Goal: Task Accomplishment & Management: Use online tool/utility

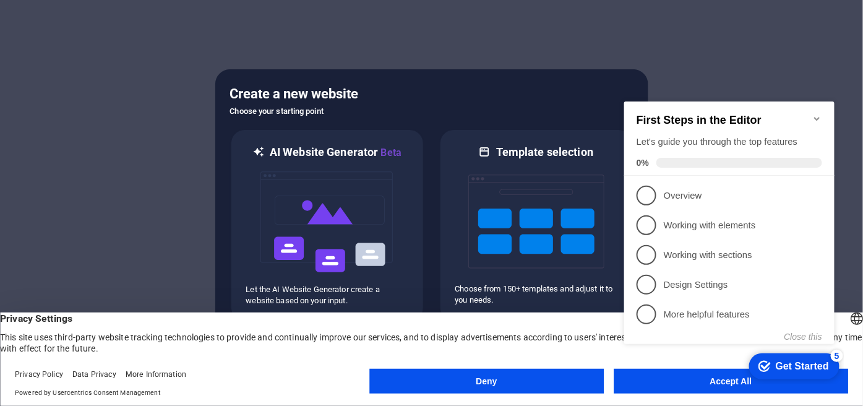
click at [809, 113] on h2 "First Steps in the Editor" at bounding box center [729, 119] width 186 height 13
click at [815, 113] on icon "Minimize checklist" at bounding box center [817, 118] width 10 height 10
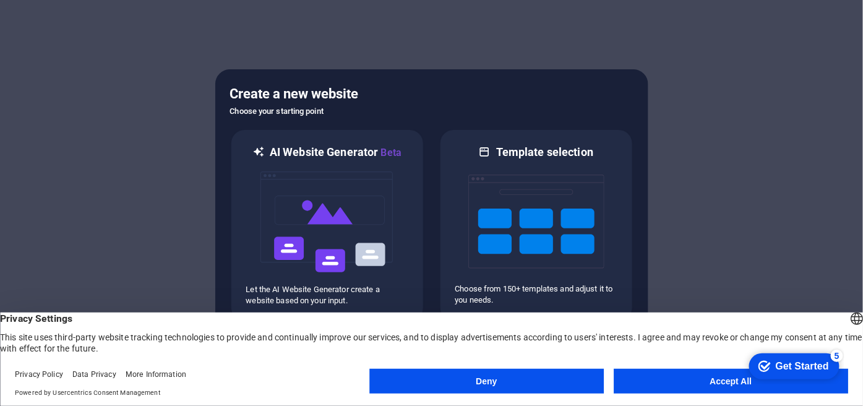
click at [671, 379] on button "Accept All" at bounding box center [731, 381] width 235 height 25
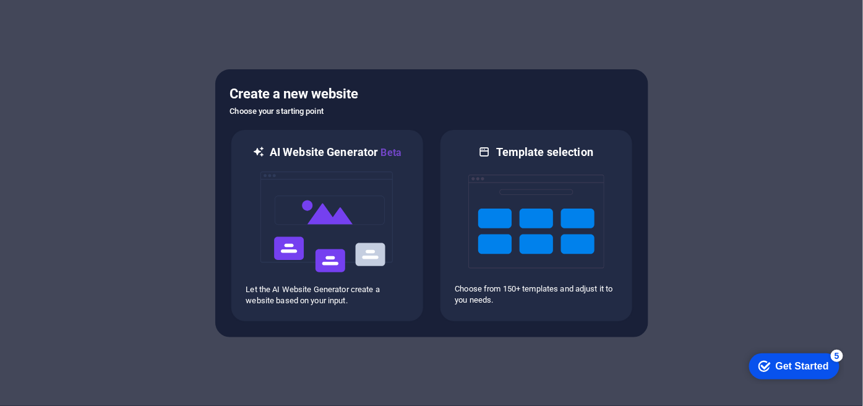
click at [778, 368] on div "Get Started" at bounding box center [801, 365] width 53 height 11
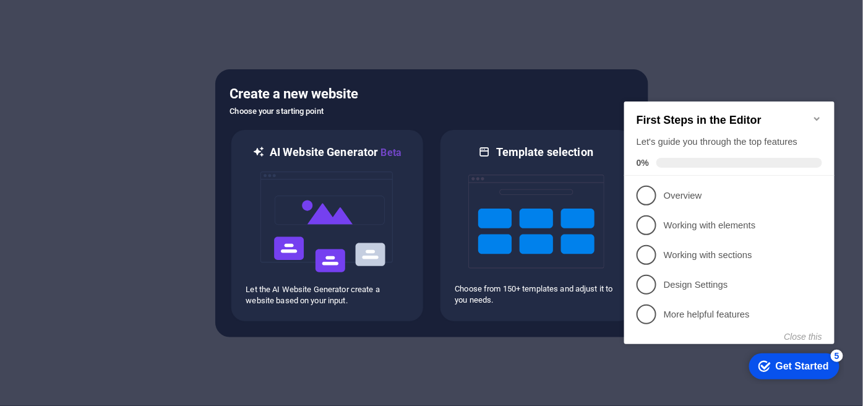
click at [481, 90] on h5 "Create a new website" at bounding box center [431, 94] width 403 height 20
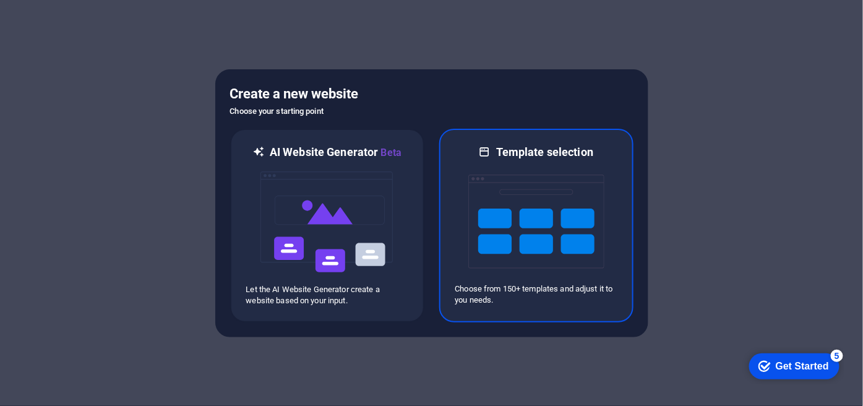
click at [574, 288] on p "Choose from 150+ templates and adjust it to you needs." at bounding box center [536, 294] width 162 height 22
click at [592, 141] on div "Template selection Choose from 150+ templates and adjust it to you needs." at bounding box center [536, 226] width 194 height 194
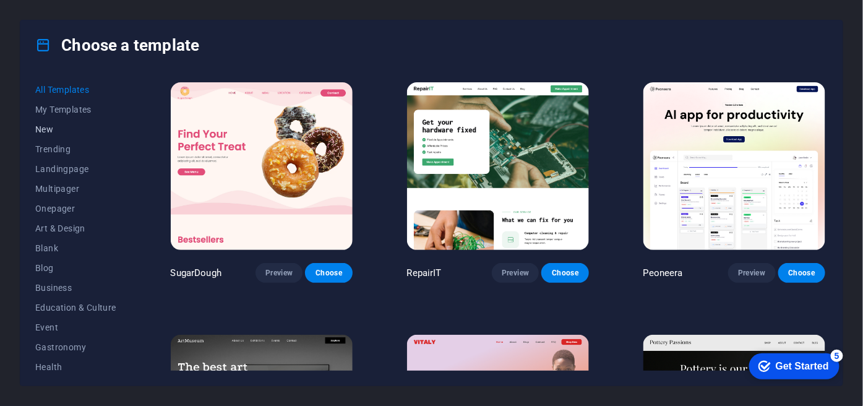
click at [48, 122] on button "New" at bounding box center [75, 129] width 81 height 20
click at [42, 122] on button "New" at bounding box center [75, 129] width 81 height 20
click at [81, 106] on span "My Templates" at bounding box center [75, 110] width 81 height 10
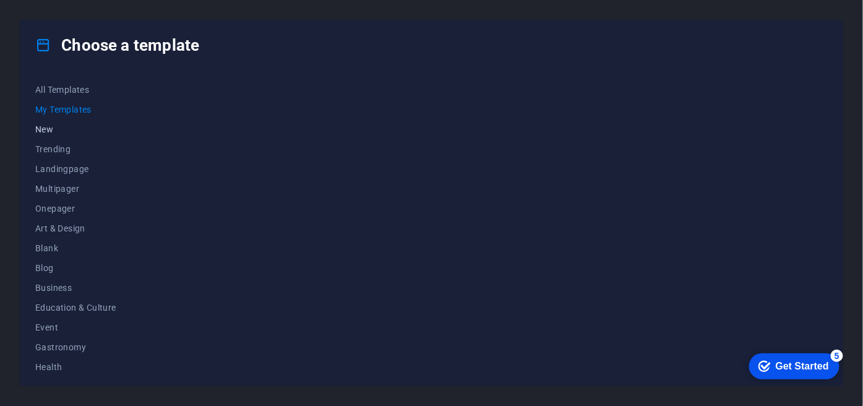
click at [46, 128] on span "New" at bounding box center [75, 129] width 81 height 10
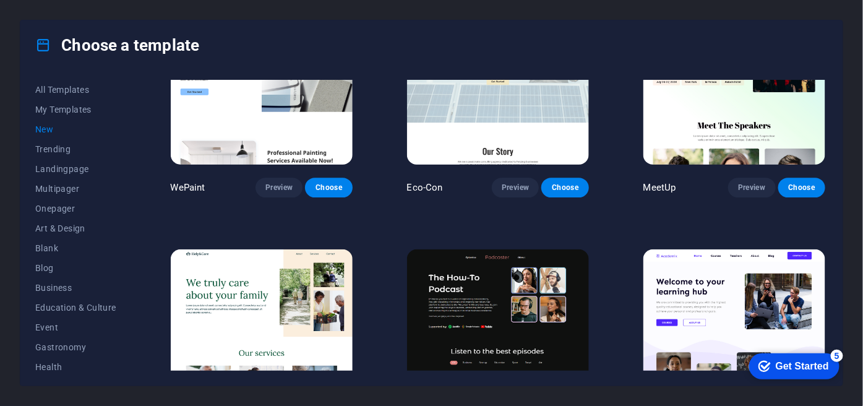
scroll to position [1167, 0]
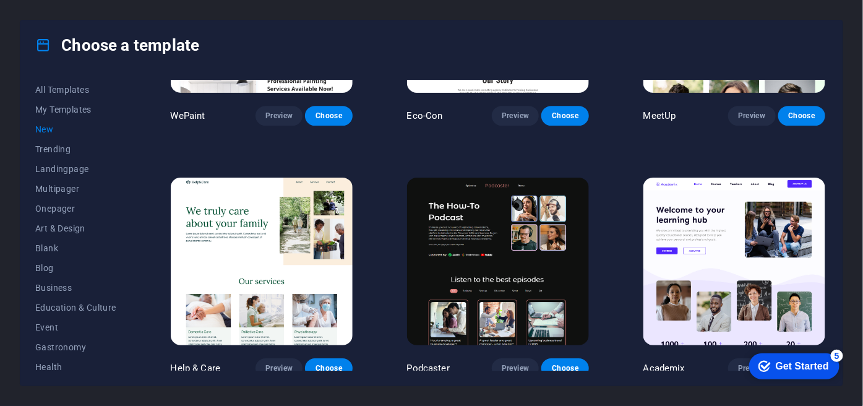
click at [695, 272] on img at bounding box center [735, 262] width 182 height 168
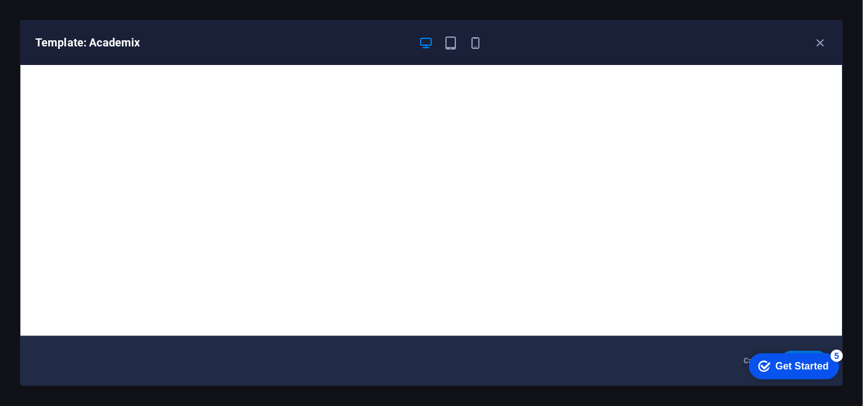
click at [801, 371] on div "Get Started" at bounding box center [801, 365] width 53 height 11
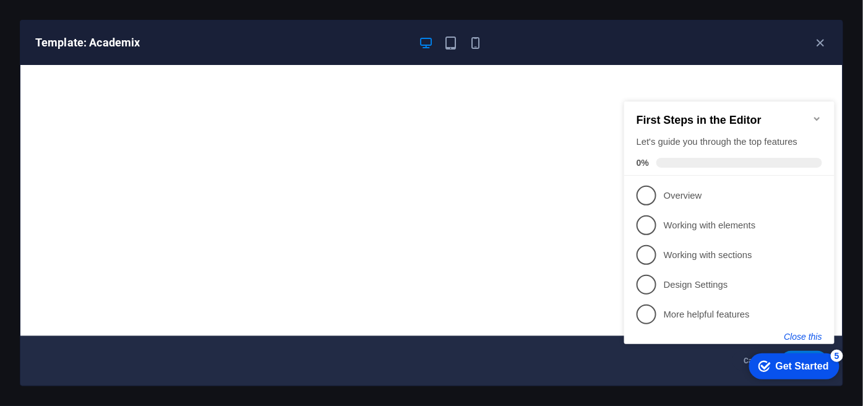
click at [797, 336] on button "Close this" at bounding box center [803, 336] width 38 height 10
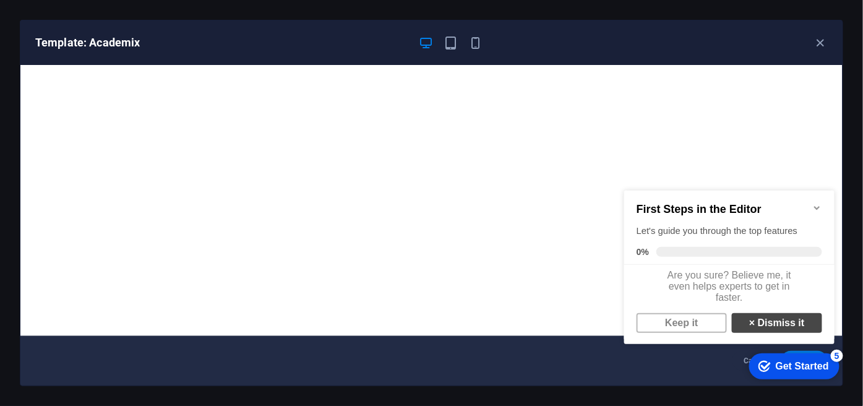
click at [772, 330] on link "× Dismiss it" at bounding box center [776, 322] width 90 height 20
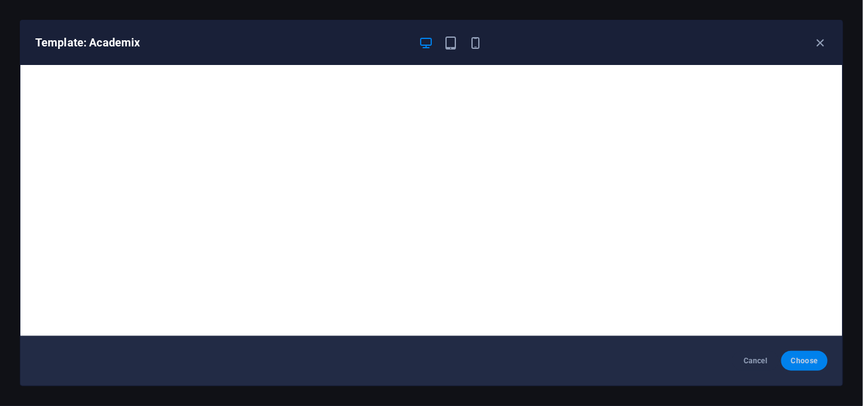
click at [795, 358] on span "Choose" at bounding box center [804, 361] width 27 height 10
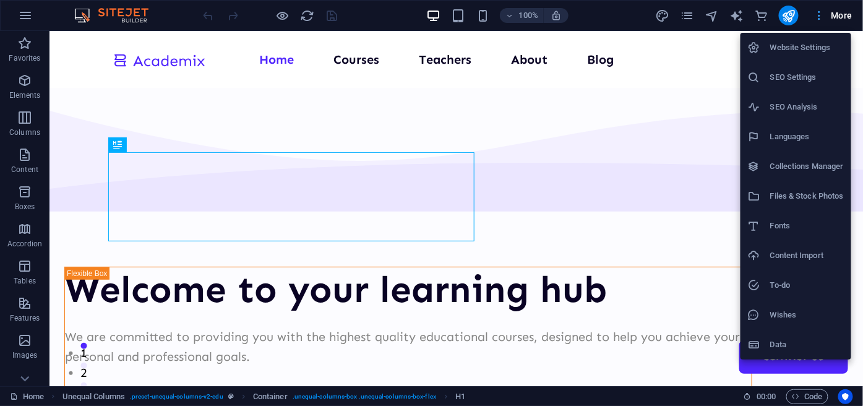
click at [827, 11] on div at bounding box center [431, 203] width 863 height 406
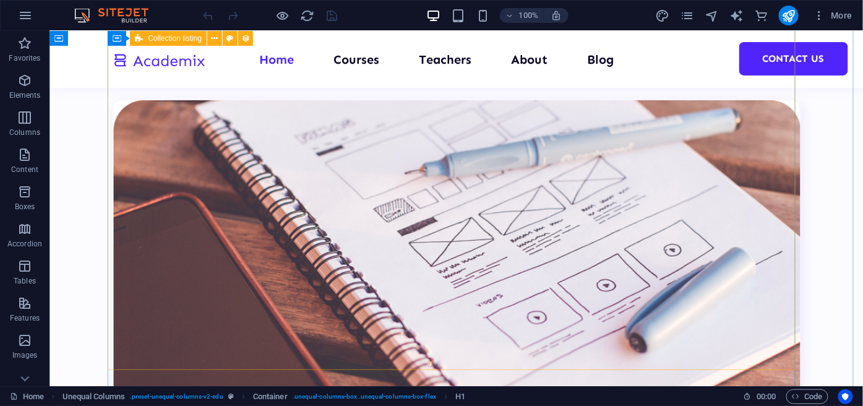
scroll to position [2995, 0]
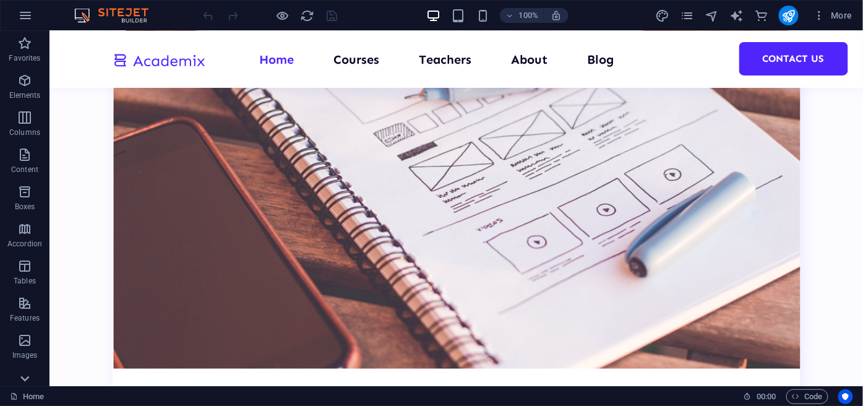
click at [24, 373] on icon at bounding box center [24, 378] width 17 height 17
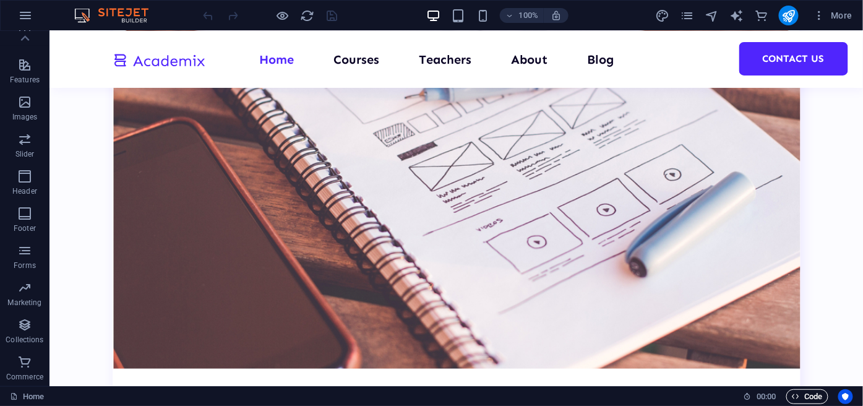
click at [812, 402] on span "Code" at bounding box center [807, 396] width 31 height 15
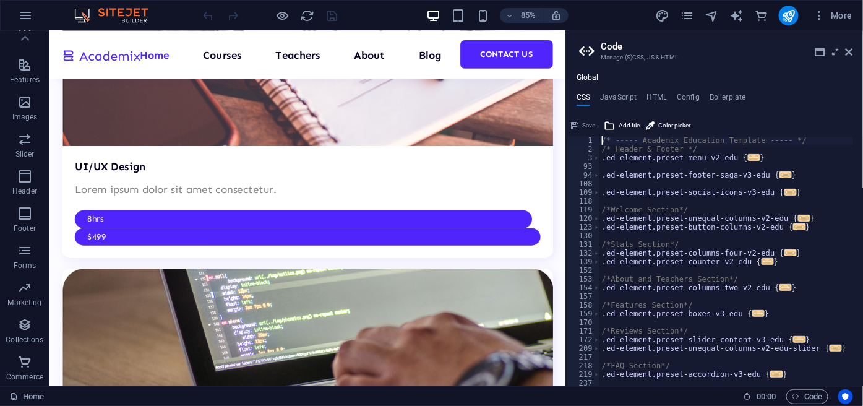
scroll to position [1, 0]
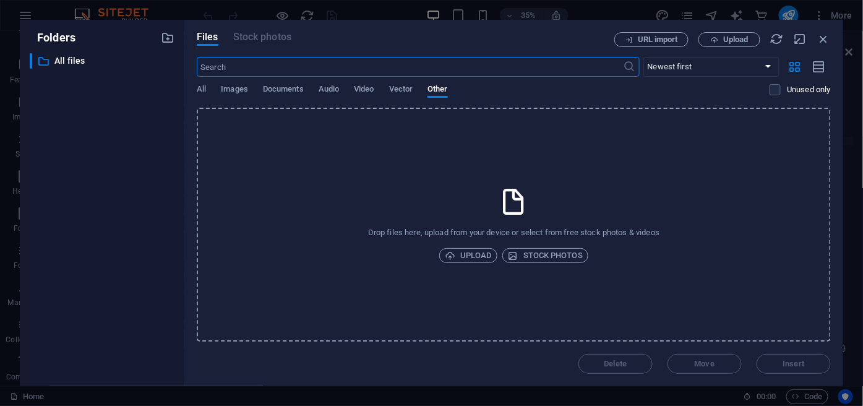
scroll to position [3023, 0]
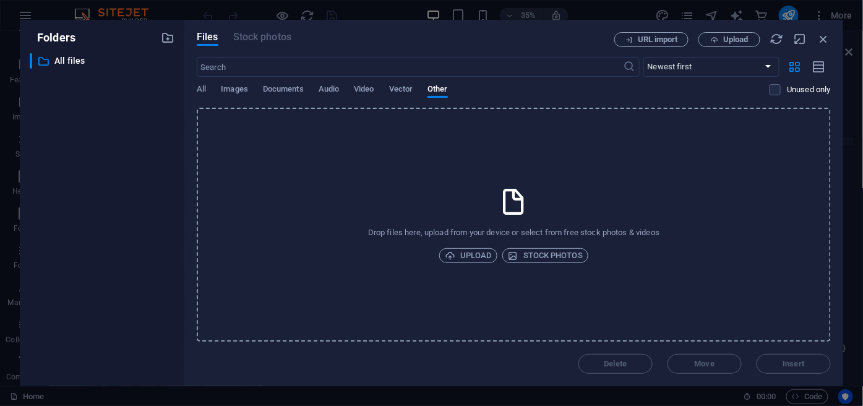
click at [208, 90] on div "All Images Documents Audio Video Vector Other" at bounding box center [483, 96] width 573 height 24
click at [200, 87] on span "All" at bounding box center [201, 90] width 9 height 17
click at [93, 56] on p "All files" at bounding box center [102, 61] width 97 height 14
click at [72, 58] on p "All files" at bounding box center [102, 61] width 97 height 14
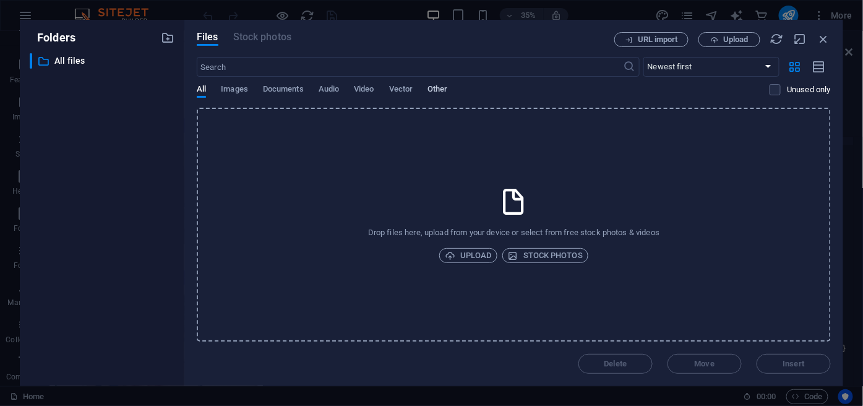
click at [442, 90] on span "Other" at bounding box center [438, 90] width 20 height 17
click at [470, 251] on span "Upload" at bounding box center [468, 255] width 47 height 15
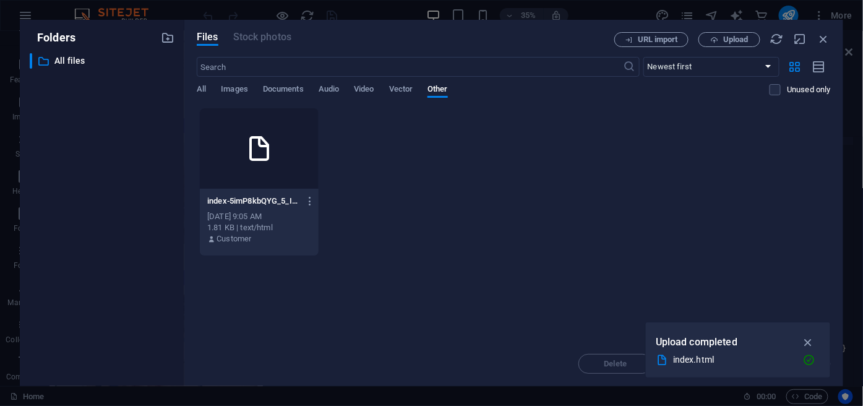
click at [262, 167] on div at bounding box center [259, 148] width 119 height 80
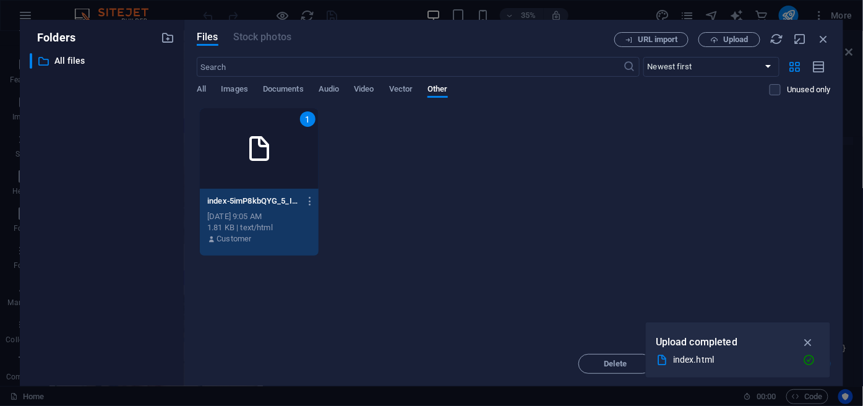
click at [262, 167] on div "1" at bounding box center [259, 148] width 119 height 80
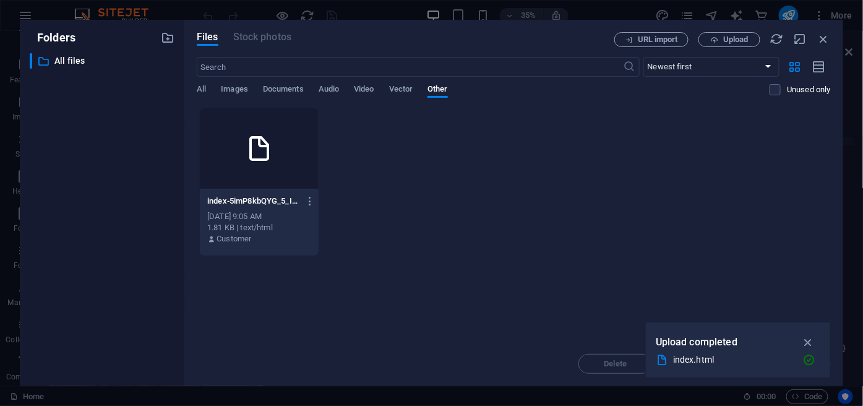
click at [262, 167] on div at bounding box center [259, 148] width 119 height 80
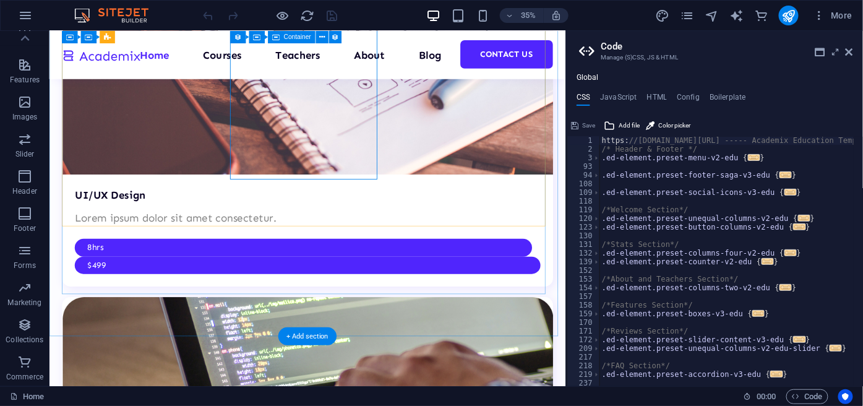
scroll to position [3057, 0]
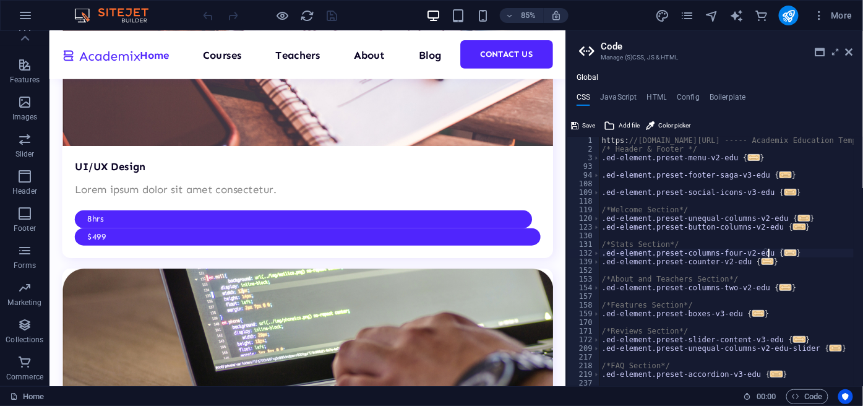
click at [785, 250] on span "..." at bounding box center [791, 252] width 12 height 7
type textarea ".ed-element.preset-columns-four-v2-edu {"
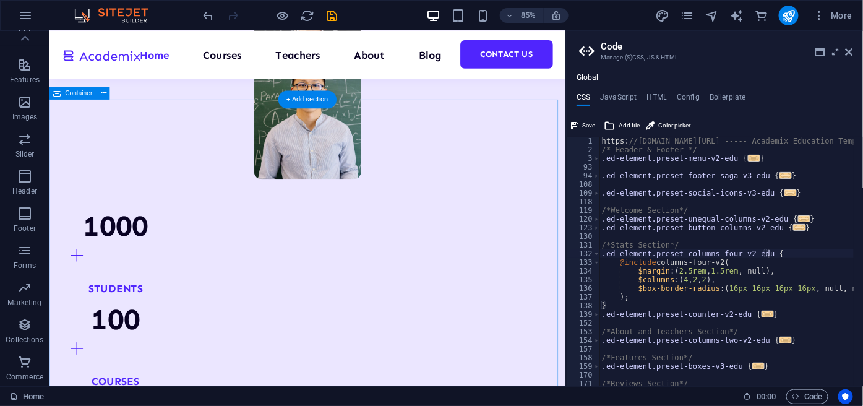
scroll to position [0, 0]
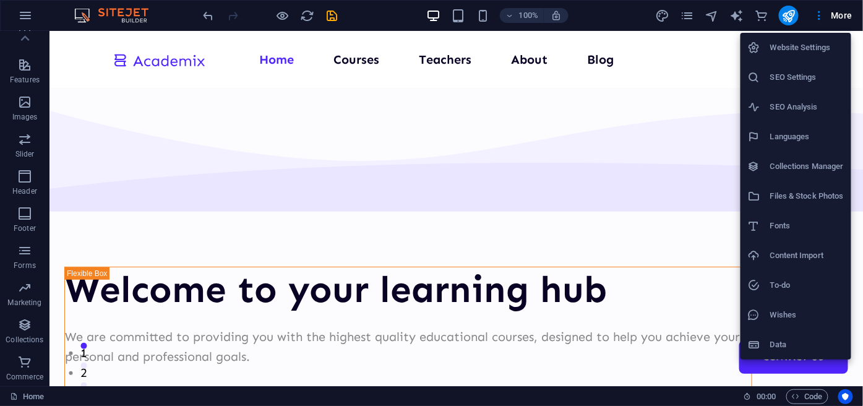
click at [815, 65] on li "SEO Settings" at bounding box center [796, 77] width 111 height 30
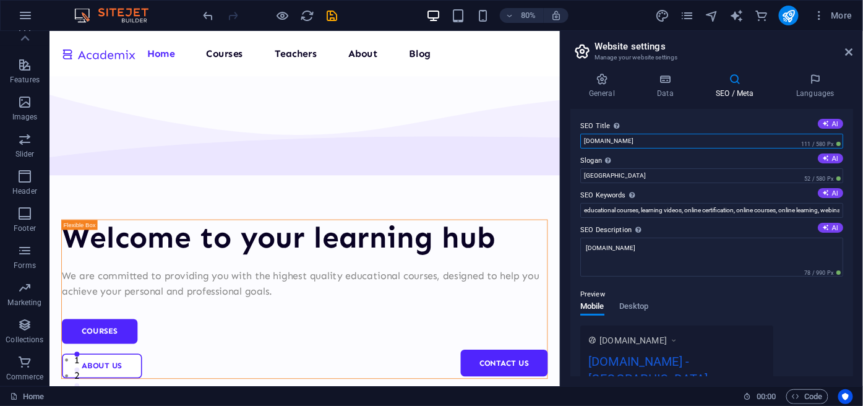
drag, startPoint x: 746, startPoint y: 139, endPoint x: 569, endPoint y: 148, distance: 177.2
click at [569, 148] on div "General Data SEO / Meta Languages Website name [DOMAIN_NAME] Logo Drag files he…" at bounding box center [712, 224] width 303 height 323
click at [848, 50] on icon at bounding box center [849, 52] width 7 height 10
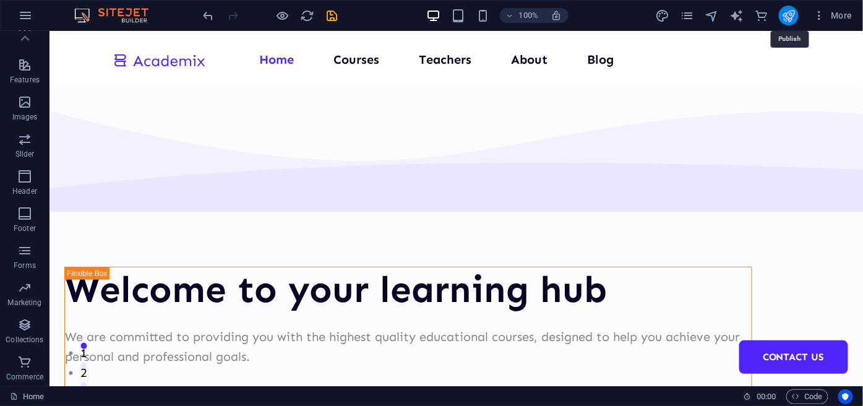
click at [785, 12] on icon "publish" at bounding box center [789, 16] width 14 height 14
